Goal: Use online tool/utility

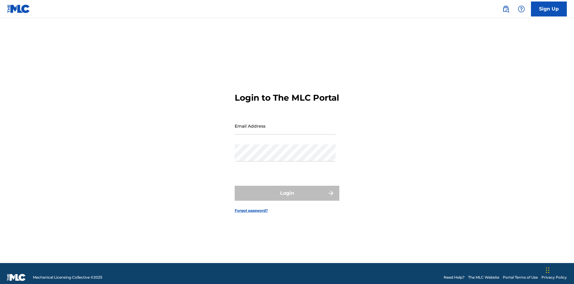
scroll to position [8, 0]
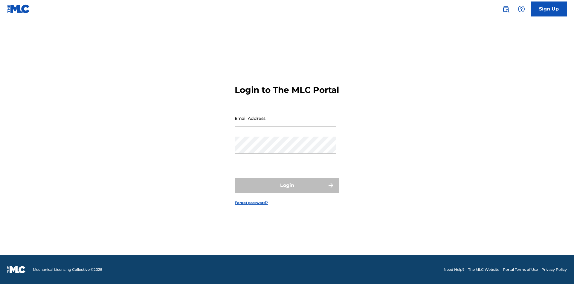
click at [285, 123] on input "Email Address" at bounding box center [285, 117] width 101 height 17
type input "[EMAIL_ADDRESS][DOMAIN_NAME]"
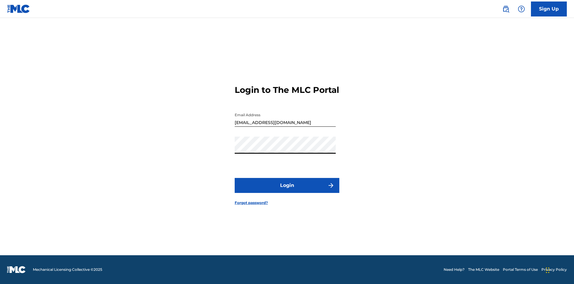
click at [287, 190] on button "Login" at bounding box center [287, 185] width 105 height 15
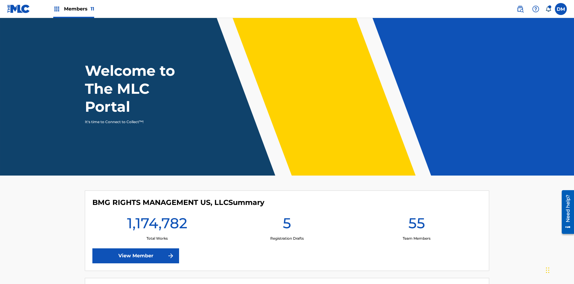
click at [74, 9] on span "Members 11" at bounding box center [79, 8] width 30 height 7
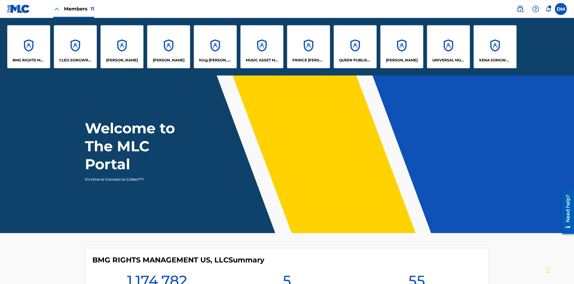
click at [215, 60] on p "King [PERSON_NAME]" at bounding box center [215, 59] width 33 height 5
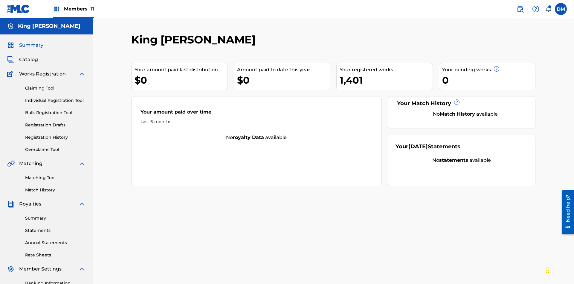
click at [55, 109] on link "Bulk Registration Tool" at bounding box center [55, 112] width 60 height 6
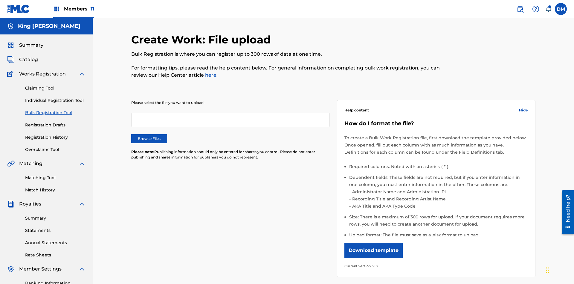
scroll to position [0, 131]
